Goal: Communication & Community: Answer question/provide support

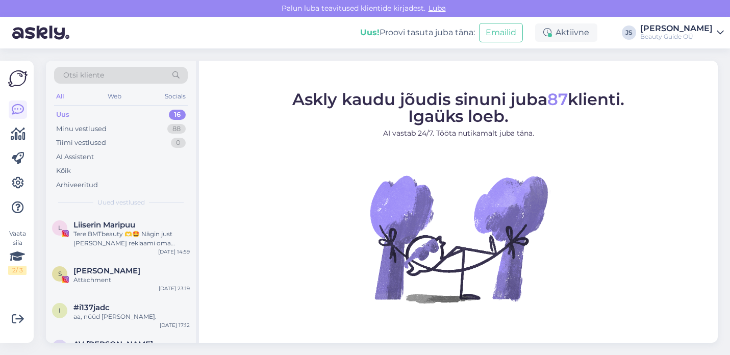
click at [67, 115] on div "Uus" at bounding box center [62, 115] width 13 height 10
click at [71, 128] on div "Minu vestlused" at bounding box center [81, 129] width 50 height 10
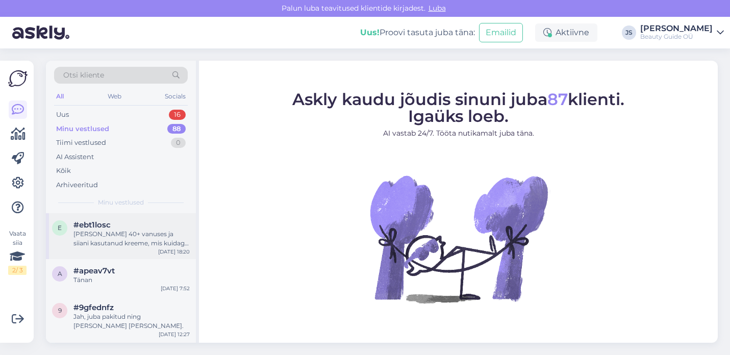
click at [131, 239] on div "[PERSON_NAME] 40+ vanuses ja siiani kasutanud kreeme, mis kuidagi juhuslikult m…" at bounding box center [131, 239] width 116 height 18
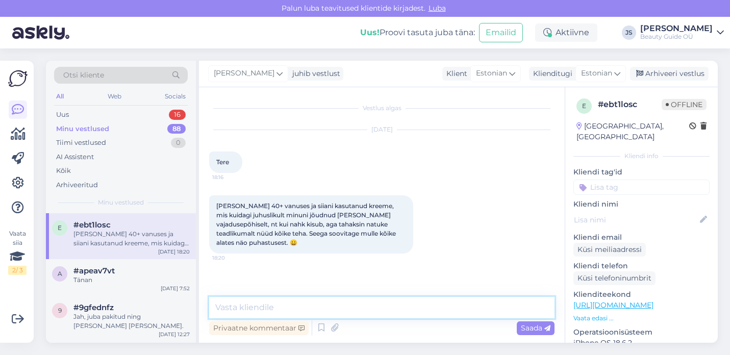
click at [268, 306] on textarea at bounding box center [381, 307] width 345 height 21
paste textarea "Mitsellaarvesi (MICELLAR CLEANSING WATER)"
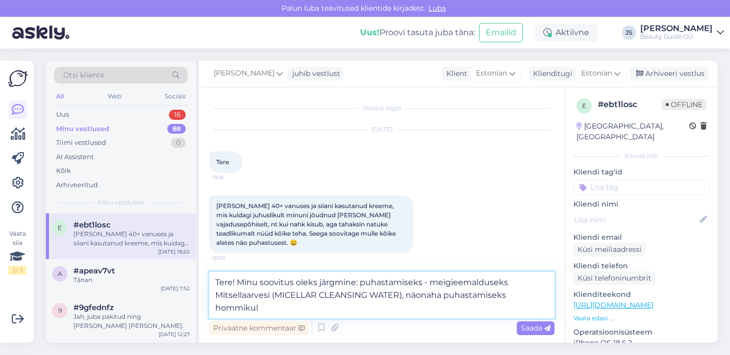
click at [509, 297] on textarea "Tere! Minu soovitus oleks järgmine: puhastamiseks - meigieemalduseks Mitsellaar…" at bounding box center [381, 295] width 345 height 46
click at [379, 310] on textarea "Tere! Minu soovitus oleks järgmine: puhastamiseks - meigieemalduseks Mitsellaar…" at bounding box center [381, 295] width 345 height 46
paste textarea "Näopuhastusgeel (CLEANSING FACE GEL)"
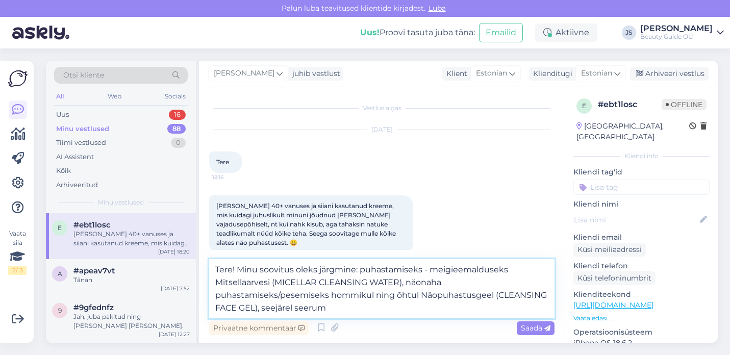
paste textarea "Botoxi efektiga vananemisvastane seerum ([MEDICAL_DATA] EFFECT ANTI-AGEING SERU…"
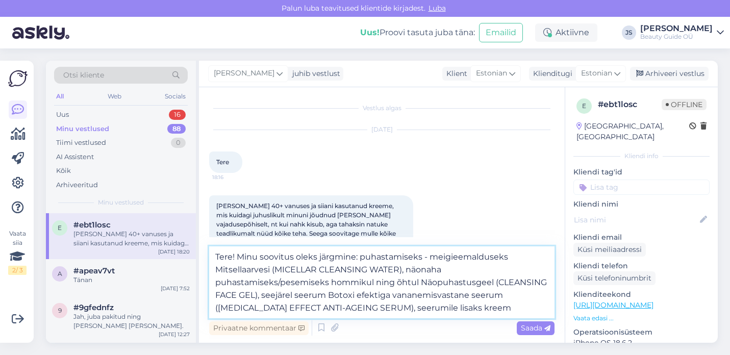
paste textarea "Intensiivne 24 h pinguldav ja tõstev kreem (INTENSE 24 h FIRM & LIFT CREAM)"
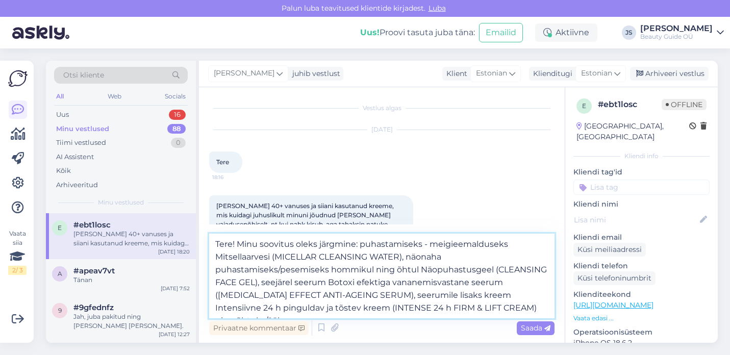
paste textarea "Noorendav kreem-mask (YOUTHIFYING CREAM MASK)"
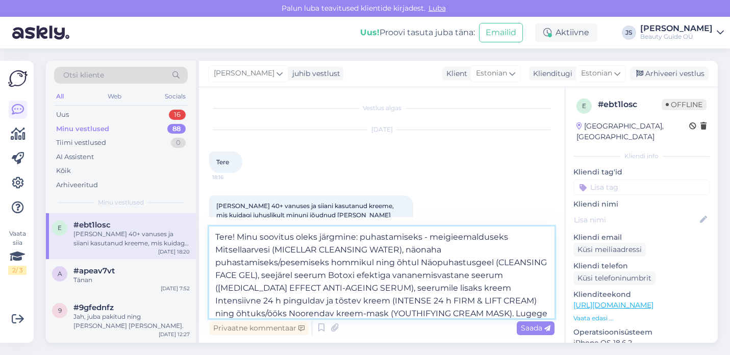
scroll to position [13, 0]
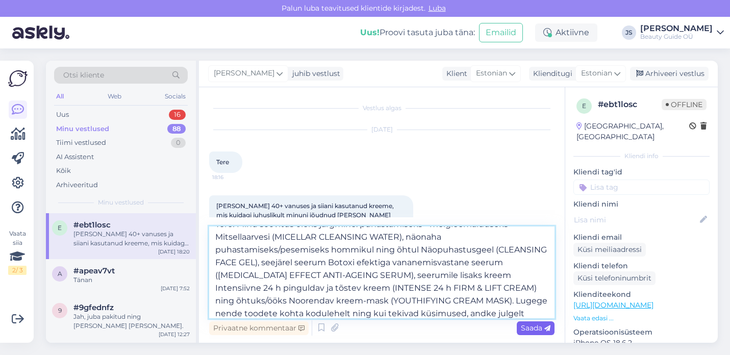
type textarea "Tere! Minu soovitus oleks järgmine: puhastamiseks - meigieemalduseks Mitsellaar…"
click at [535, 329] on span "Saada" at bounding box center [536, 327] width 30 height 9
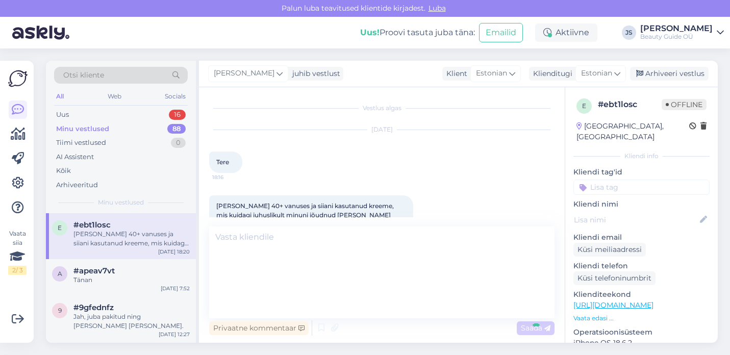
scroll to position [0, 0]
